Goal: Navigation & Orientation: Find specific page/section

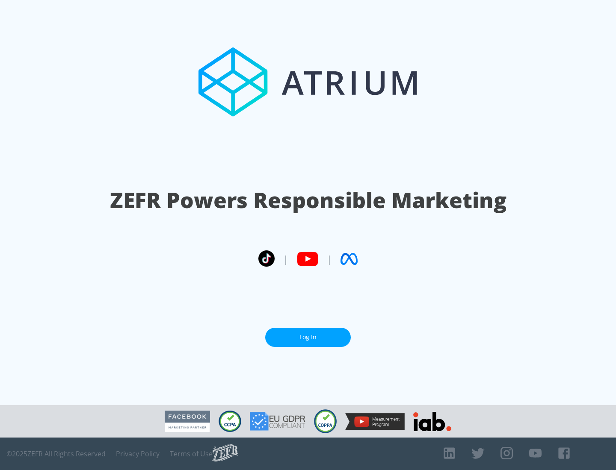
click at [308, 337] on link "Log In" at bounding box center [308, 337] width 86 height 19
